Goal: Task Accomplishment & Management: Manage account settings

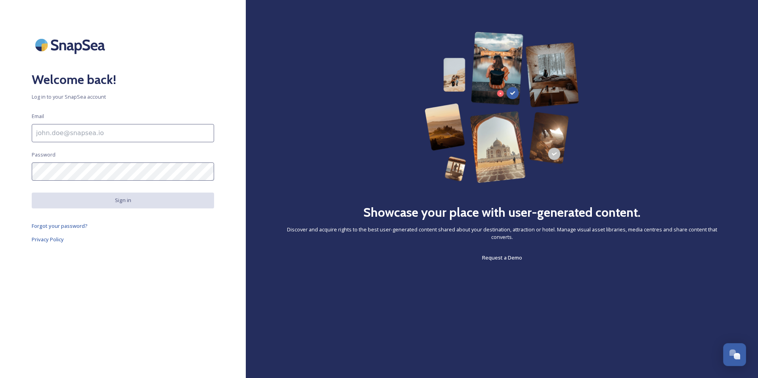
click at [136, 134] on input at bounding box center [123, 133] width 182 height 18
click at [105, 136] on input "[PERSON_NAME][EMAIL_ADDRESS][PERSON_NAME][DOMAIN_NAME]" at bounding box center [123, 133] width 182 height 18
click at [154, 134] on input "[PERSON_NAME][EMAIL_ADDRESS][PERSON_NAME][DOMAIN_NAME]" at bounding box center [123, 133] width 182 height 18
type input "[PERSON_NAME][EMAIL_ADDRESS][PERSON_NAME][DOMAIN_NAME]"
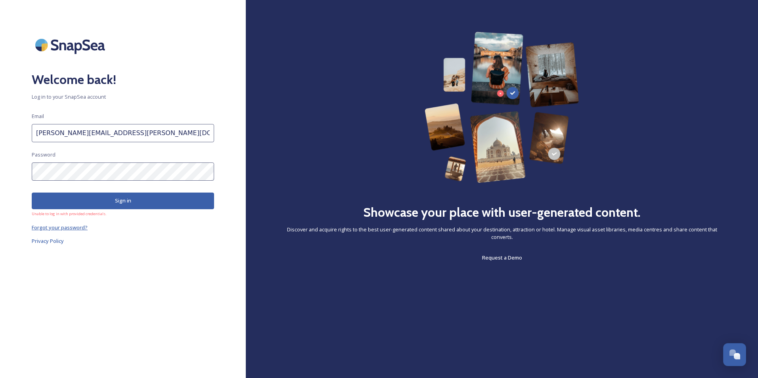
click at [80, 229] on span "Forgot your password?" at bounding box center [60, 227] width 56 height 7
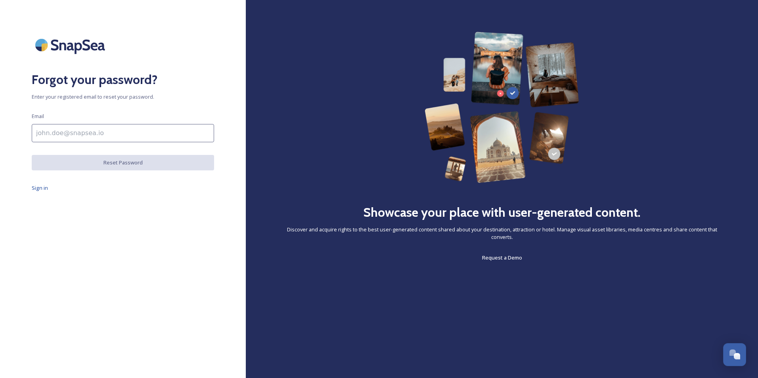
click at [164, 128] on input at bounding box center [123, 133] width 182 height 18
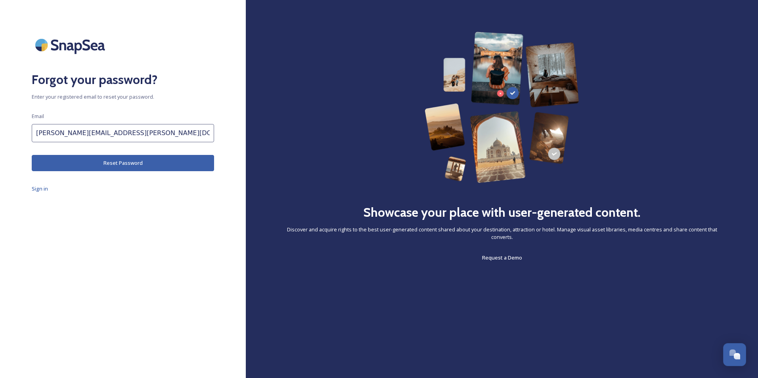
type input "[PERSON_NAME][EMAIL_ADDRESS][PERSON_NAME][DOMAIN_NAME]"
click at [147, 157] on button "Reset Password" at bounding box center [123, 163] width 182 height 16
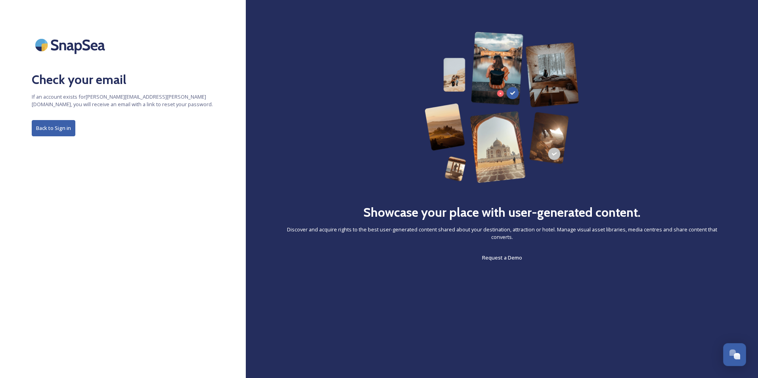
click at [61, 128] on button "Back to Sign in" at bounding box center [54, 128] width 44 height 16
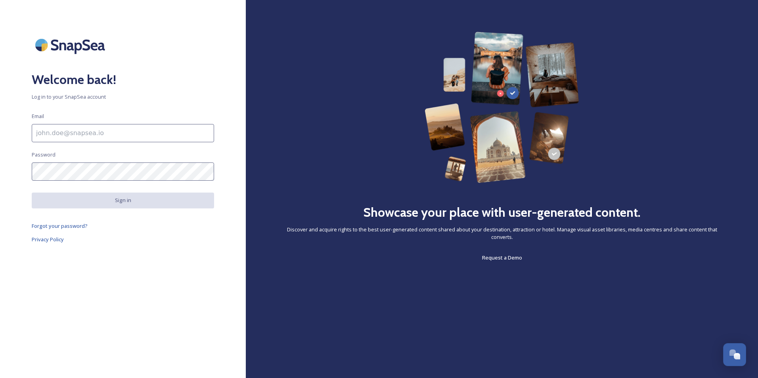
click at [133, 132] on input at bounding box center [123, 133] width 182 height 18
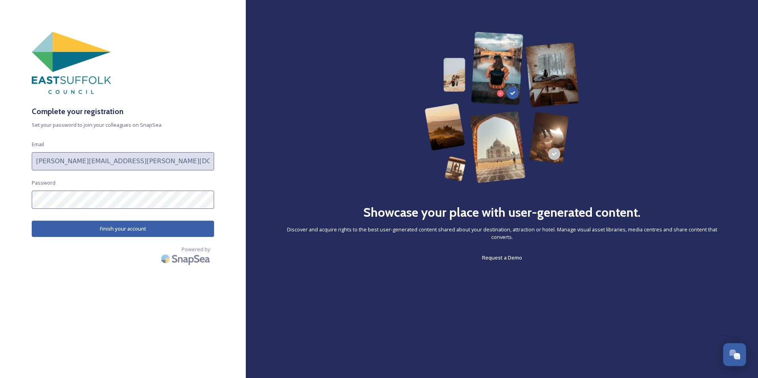
click at [140, 230] on button "Finish your account" at bounding box center [123, 229] width 182 height 16
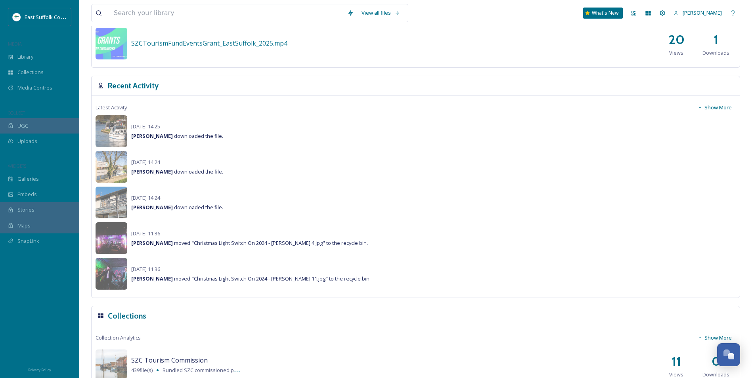
scroll to position [355, 0]
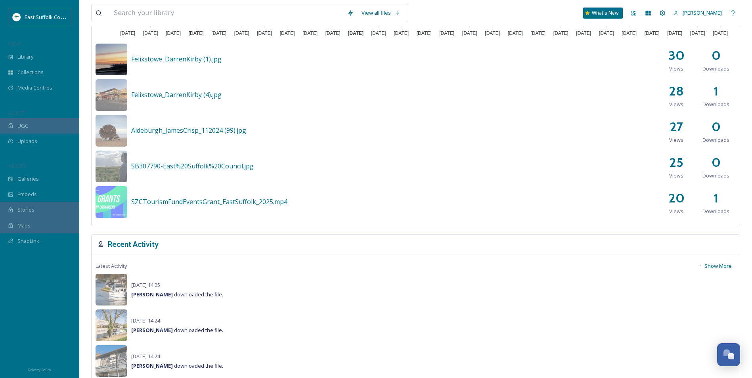
click at [121, 60] on img at bounding box center [112, 60] width 32 height 32
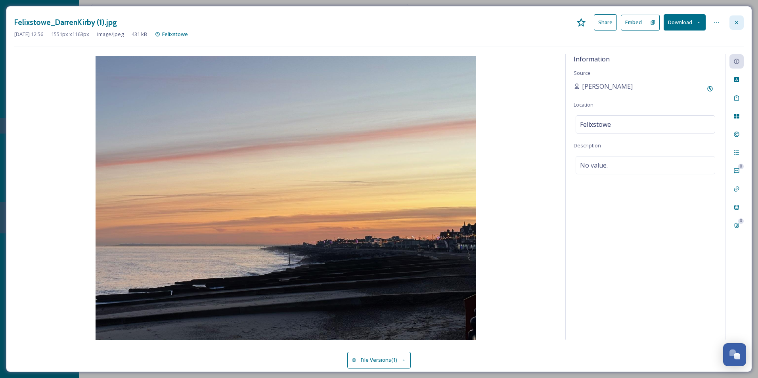
click at [733, 21] on div at bounding box center [736, 22] width 14 height 14
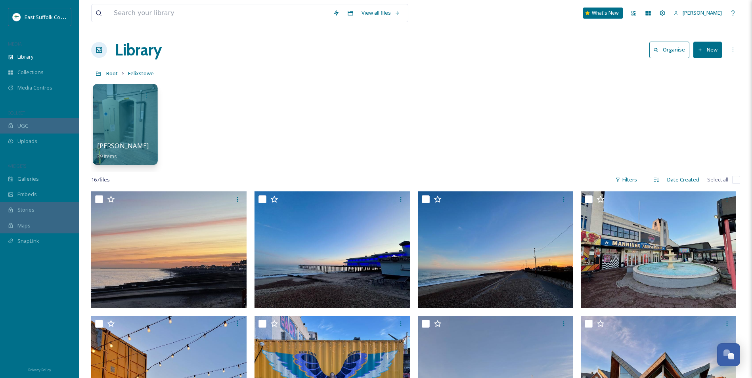
click at [115, 129] on div at bounding box center [125, 124] width 65 height 81
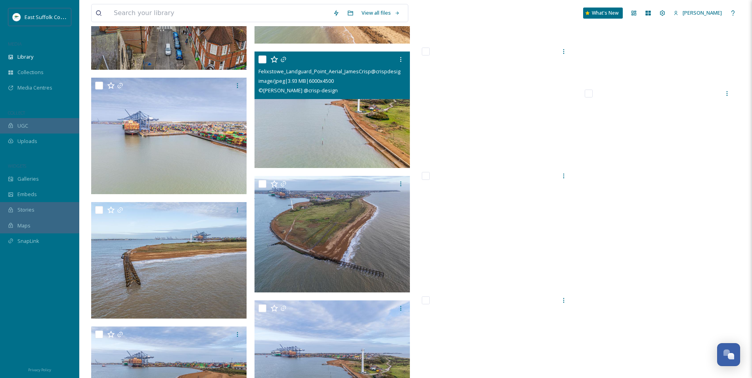
scroll to position [5017, 0]
